Goal: Information Seeking & Learning: Learn about a topic

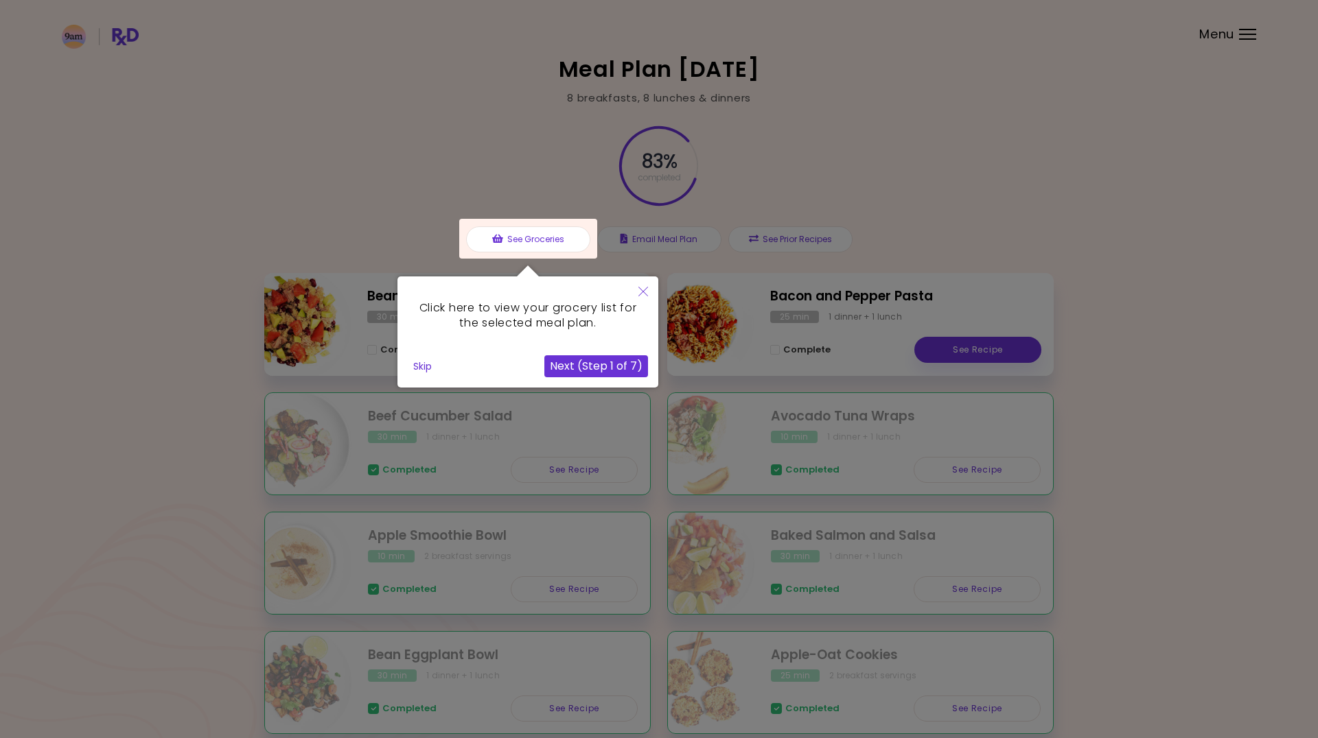
click at [425, 365] on button "Skip" at bounding box center [423, 366] width 30 height 21
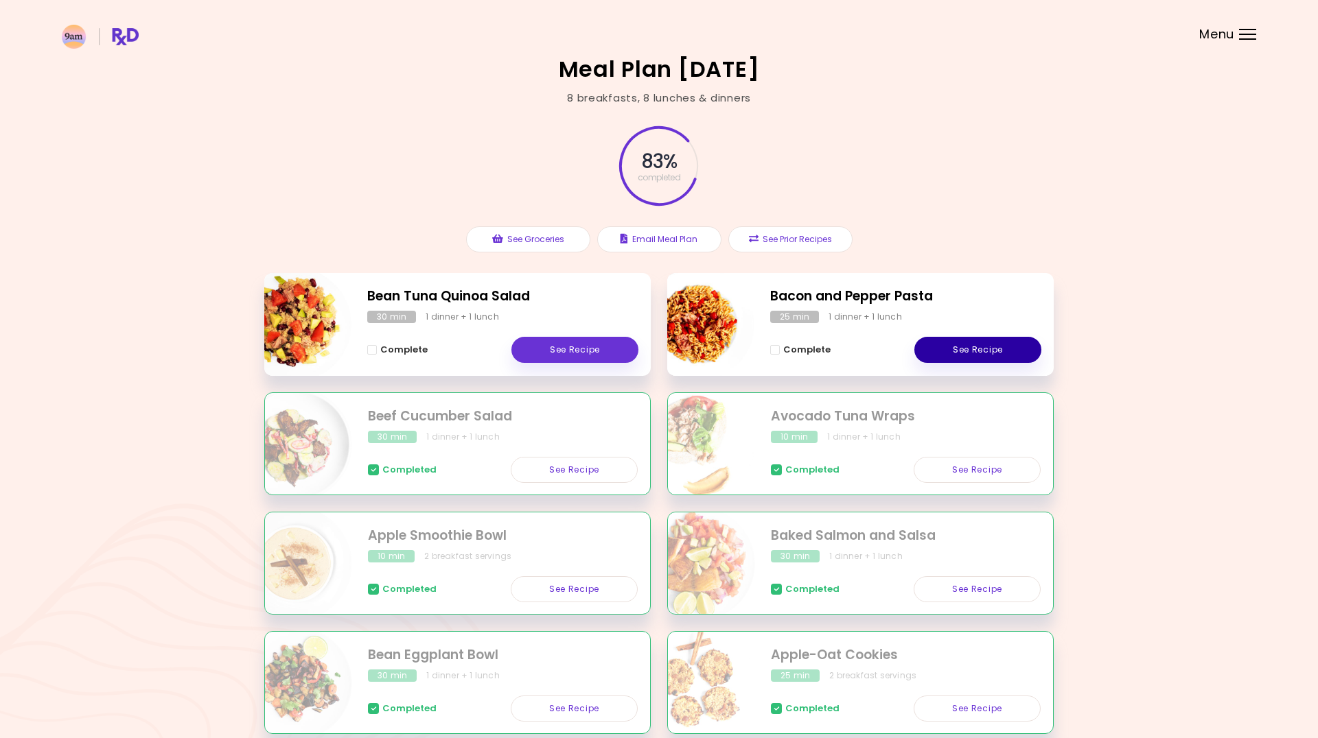
click at [974, 347] on link "See Recipe" at bounding box center [977, 350] width 127 height 26
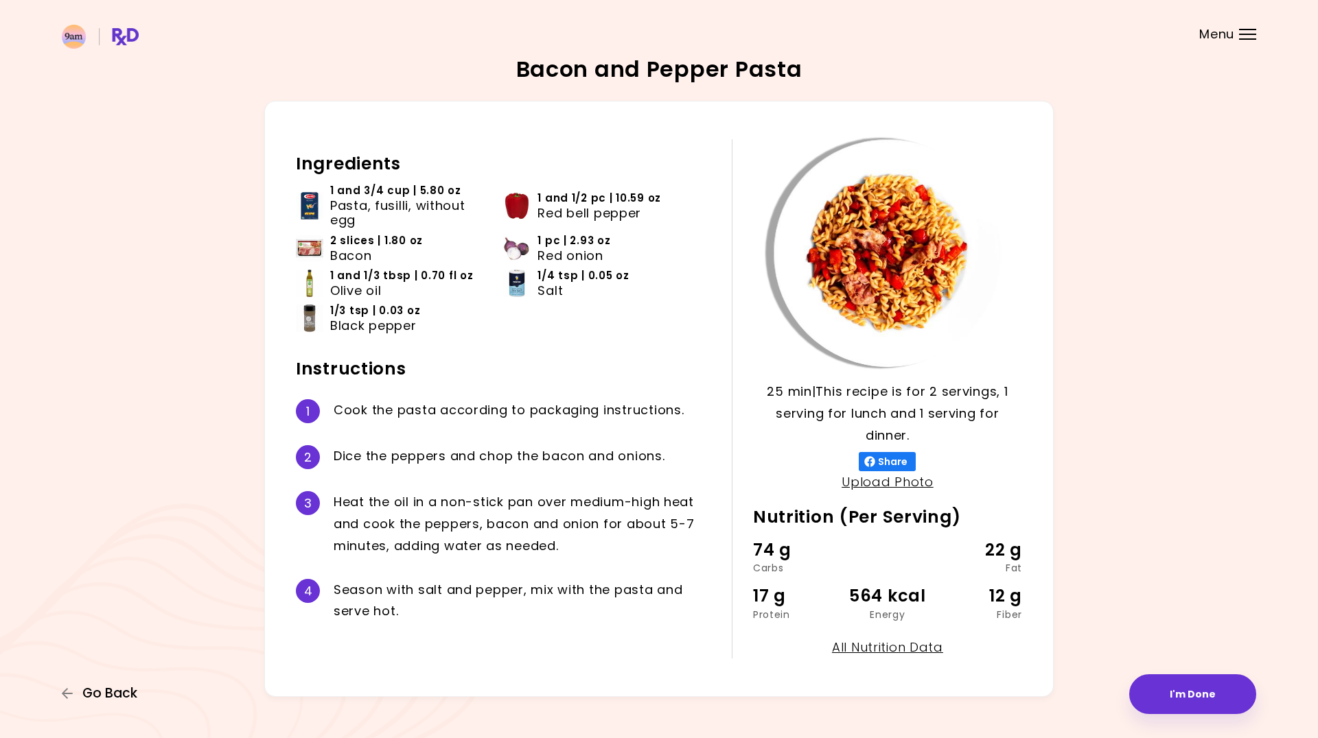
click at [104, 693] on span "Go Back" at bounding box center [109, 693] width 55 height 15
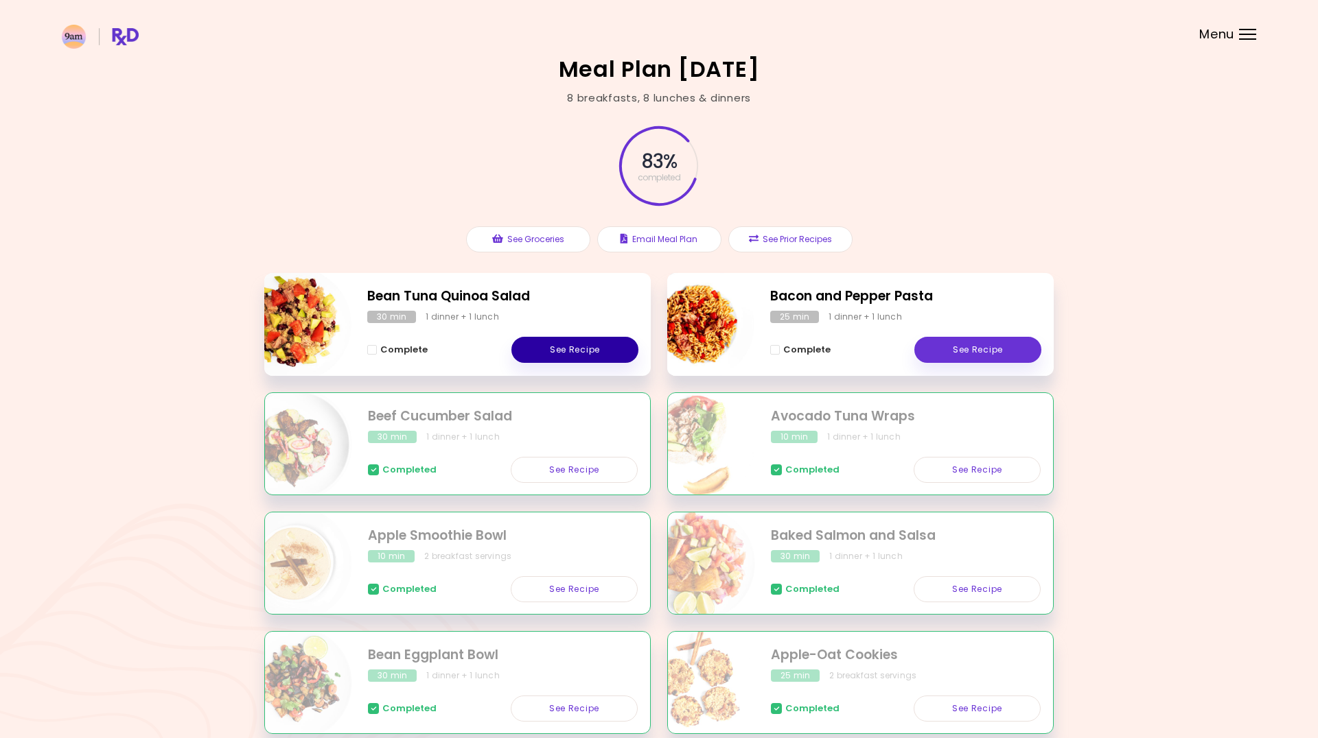
click at [581, 342] on link "See Recipe" at bounding box center [574, 350] width 127 height 26
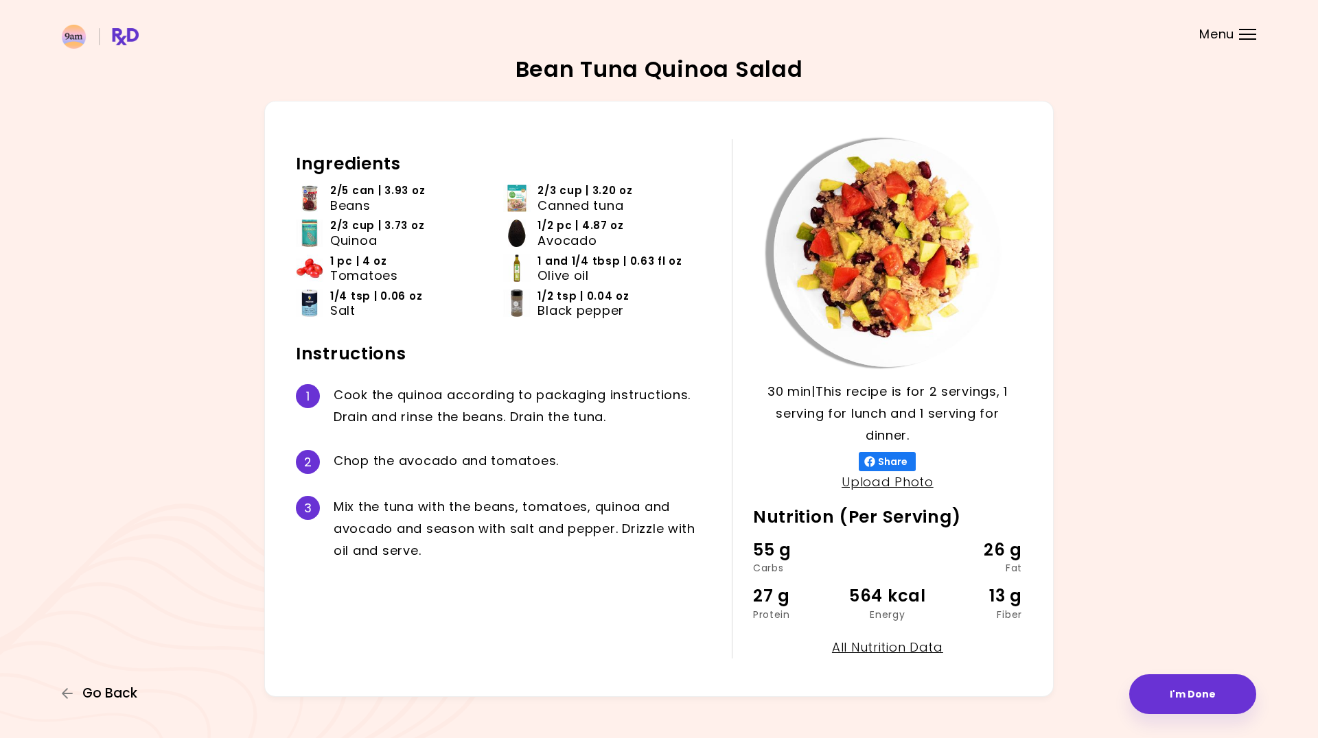
click at [111, 690] on span "Go Back" at bounding box center [109, 693] width 55 height 15
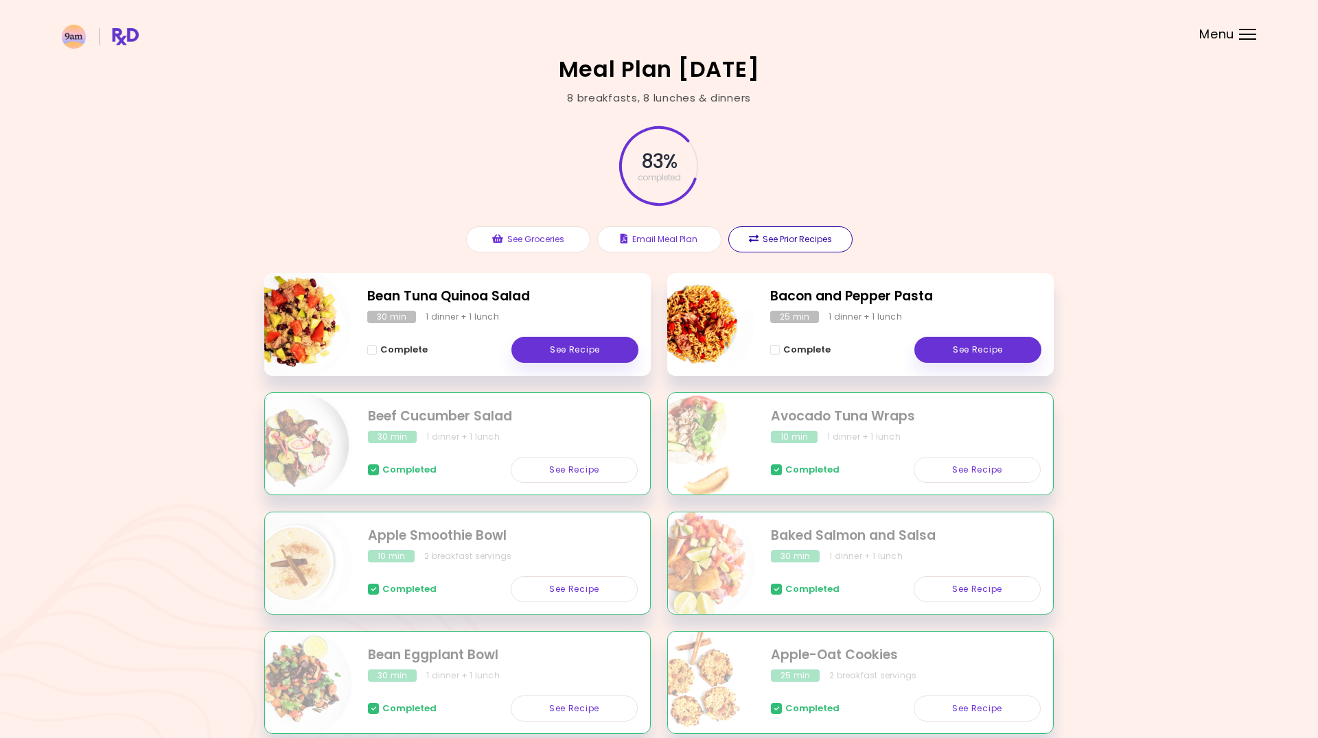
click at [793, 240] on button "See Prior Recipes" at bounding box center [790, 239] width 124 height 26
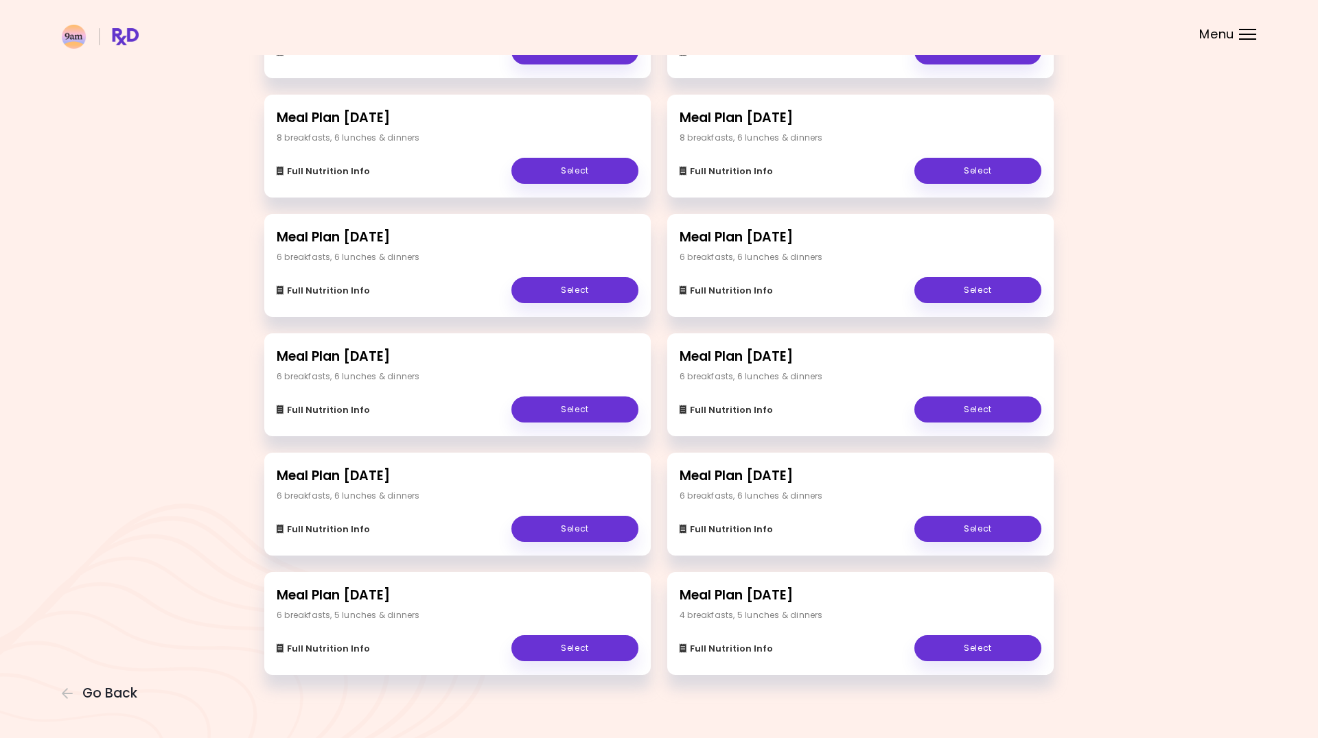
scroll to position [137, 0]
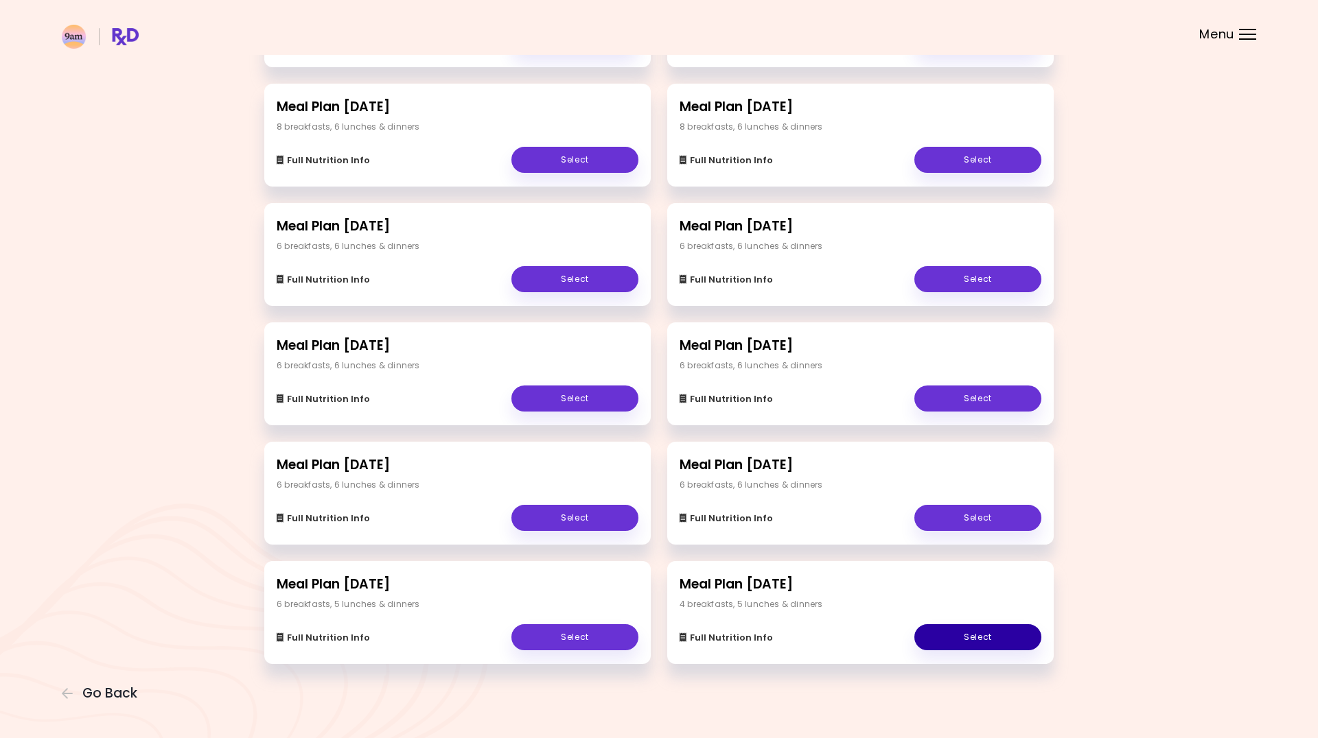
click at [977, 640] on link "Select" at bounding box center [977, 638] width 127 height 26
